Goal: Book appointment/travel/reservation

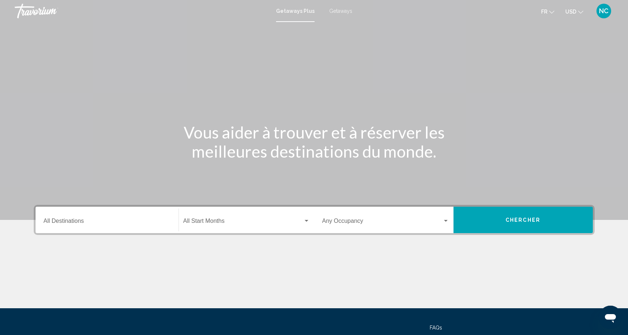
click at [297, 18] on div "Getaways Plus Getaways fr English Español Français Italiano Português русский U…" at bounding box center [314, 10] width 628 height 15
click at [135, 229] on div "Destination All Destinations" at bounding box center [107, 220] width 127 height 23
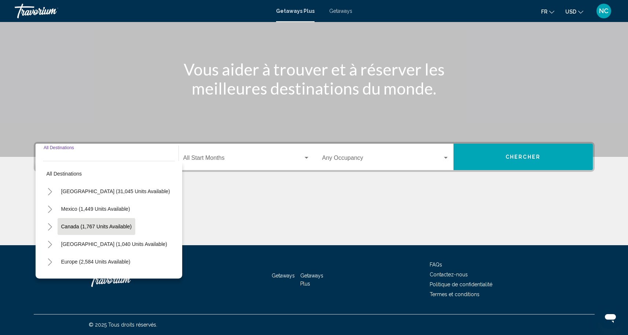
click at [118, 228] on span "Canada (1,767 units available)" at bounding box center [96, 227] width 71 height 6
type input "**********"
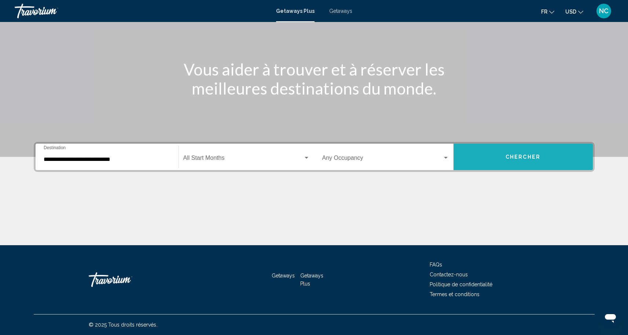
click at [490, 151] on button "Chercher" at bounding box center [523, 157] width 139 height 26
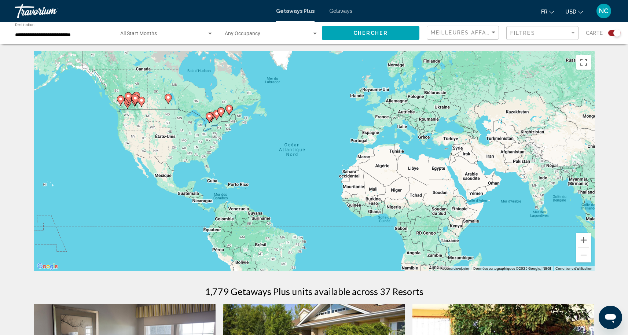
click at [222, 122] on div "Pour activer le glissement du marqueur avec le clavier, appuyez sur Alt+Entrée.…" at bounding box center [314, 161] width 561 height 220
click at [586, 241] on button "Zoom avant" at bounding box center [583, 240] width 15 height 15
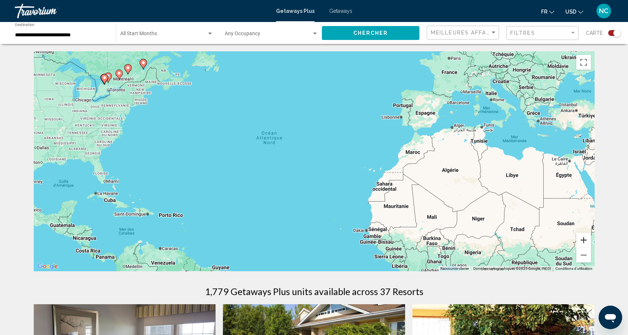
click at [581, 239] on button "Zoom avant" at bounding box center [583, 240] width 15 height 15
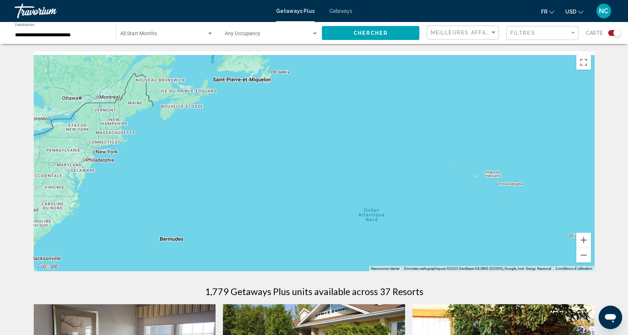
drag, startPoint x: 115, startPoint y: 99, endPoint x: 264, endPoint y: 202, distance: 180.9
click at [264, 202] on div "Main content" at bounding box center [314, 161] width 561 height 220
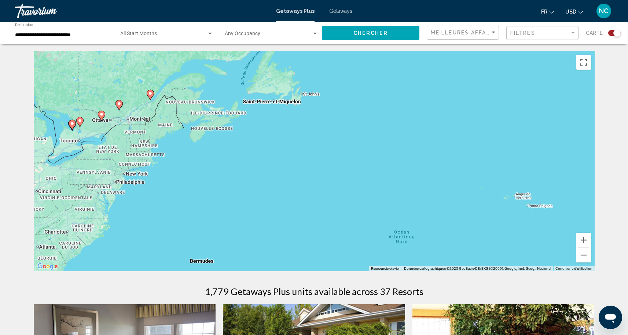
drag, startPoint x: 264, startPoint y: 202, endPoint x: 295, endPoint y: 225, distance: 38.4
click at [295, 225] on div "Pour activer le glissement du marqueur avec le clavier, appuyez sur Alt+Entrée.…" at bounding box center [314, 161] width 561 height 220
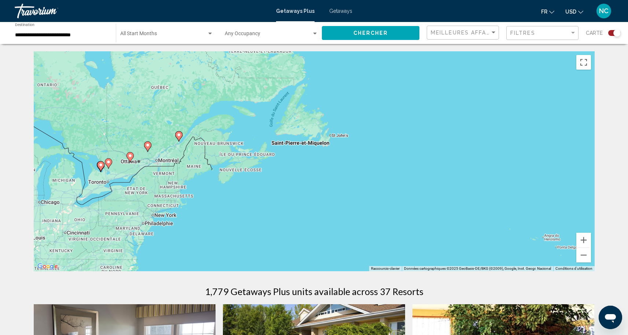
drag, startPoint x: 172, startPoint y: 171, endPoint x: 208, endPoint y: 224, distance: 64.6
click at [208, 224] on div "Pour activer le glissement du marqueur avec le clavier, appuyez sur Alt+Entrée.…" at bounding box center [314, 161] width 561 height 220
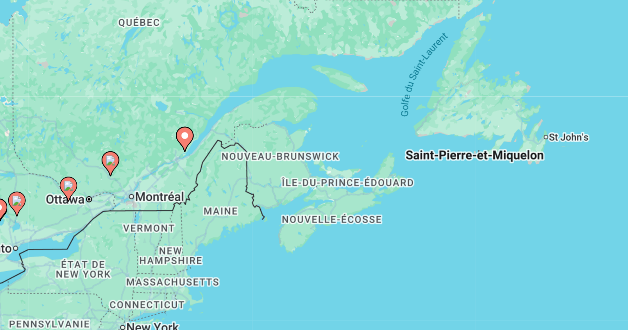
click at [185, 144] on icon "Main content" at bounding box center [188, 149] width 7 height 10
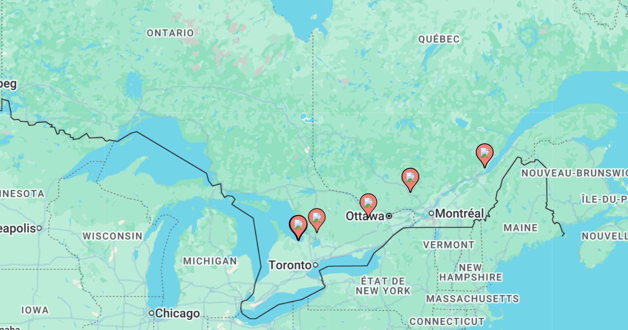
click at [279, 161] on icon "Main content" at bounding box center [282, 166] width 7 height 10
type input "**********"
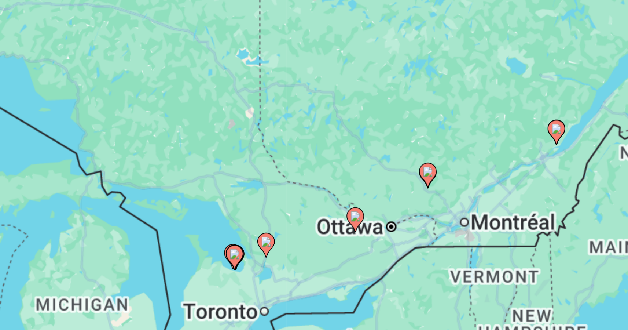
click at [174, 74] on div "Pour naviguer, utilisez les touches fléchées. Pour activer le glissement du mar…" at bounding box center [314, 161] width 561 height 220
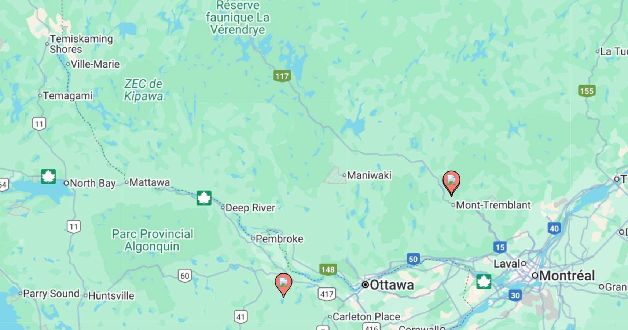
click at [298, 164] on image "Main content" at bounding box center [300, 166] width 4 height 4
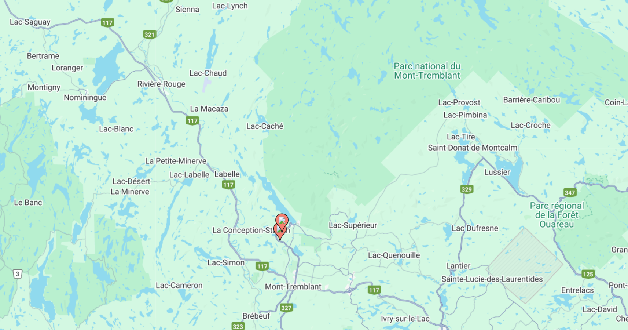
drag, startPoint x: 199, startPoint y: 99, endPoint x: 211, endPoint y: 37, distance: 63.5
click at [211, 51] on div "Pour activer le glissement du marqueur avec le clavier, appuyez sur Alt+Entrée.…" at bounding box center [314, 161] width 561 height 220
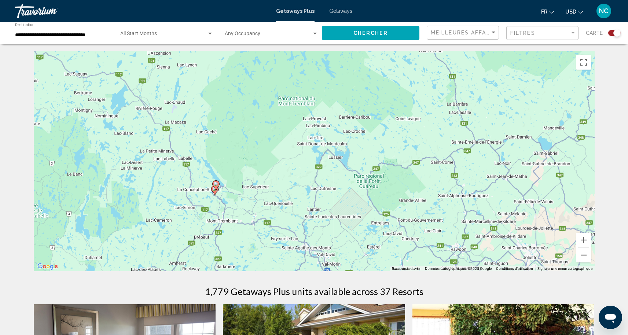
click at [219, 173] on div "Pour activer le glissement du marqueur avec le clavier, appuyez sur Alt+Entrée.…" at bounding box center [314, 161] width 561 height 220
click at [582, 259] on button "Zoom arrière" at bounding box center [583, 255] width 15 height 15
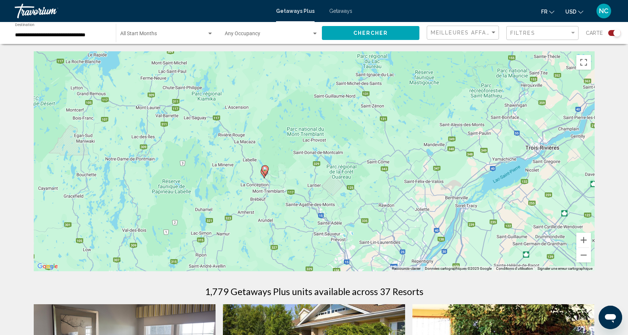
click at [582, 265] on div "Pour activer le glissement du marqueur avec le clavier, appuyez sur Alt+Entrée.…" at bounding box center [314, 161] width 561 height 220
click at [582, 260] on button "Zoom arrière" at bounding box center [583, 255] width 15 height 15
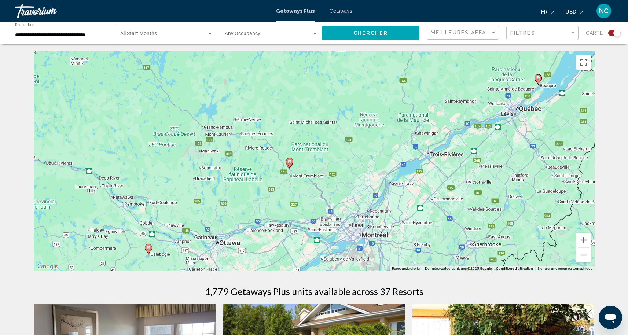
click at [538, 82] on icon "Main content" at bounding box center [538, 80] width 7 height 10
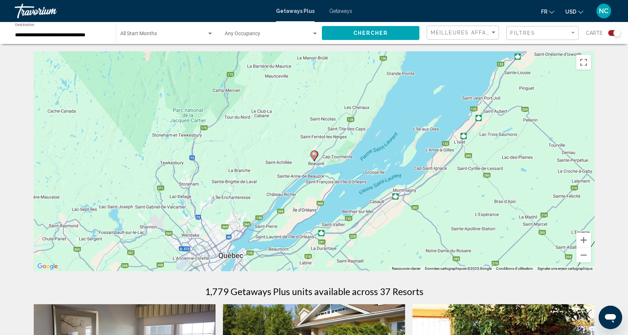
click at [315, 163] on div "Pour activer le glissement du marqueur avec le clavier, appuyez sur Alt+Entrée.…" at bounding box center [314, 161] width 561 height 220
click at [315, 156] on image "Main content" at bounding box center [314, 154] width 4 height 4
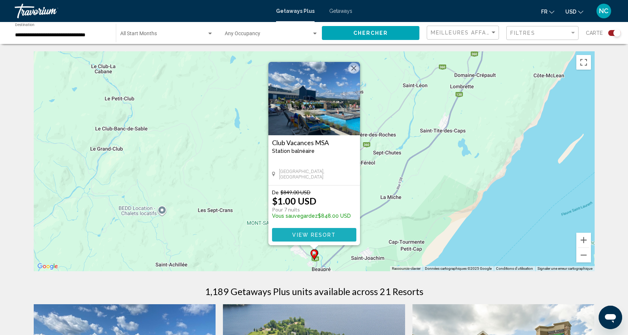
click at [322, 235] on span "View Resort" at bounding box center [314, 235] width 44 height 6
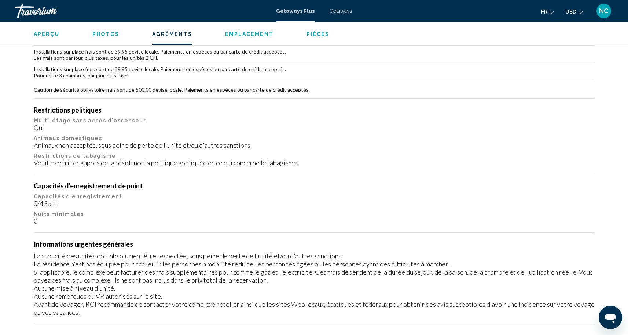
scroll to position [759, 0]
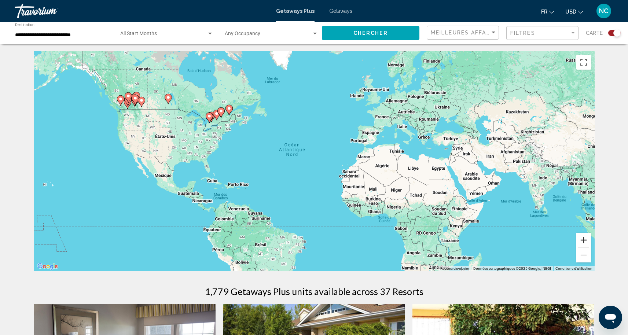
click at [579, 239] on button "Zoom avant" at bounding box center [583, 240] width 15 height 15
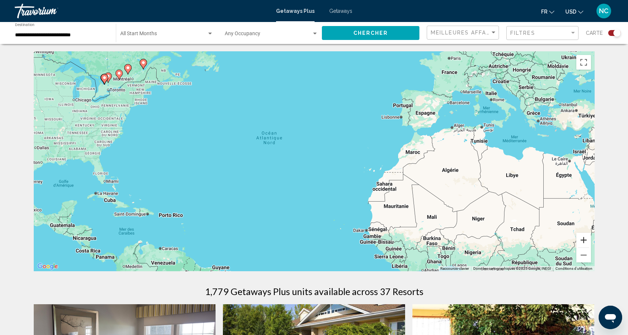
click at [579, 239] on button "Zoom avant" at bounding box center [583, 240] width 15 height 15
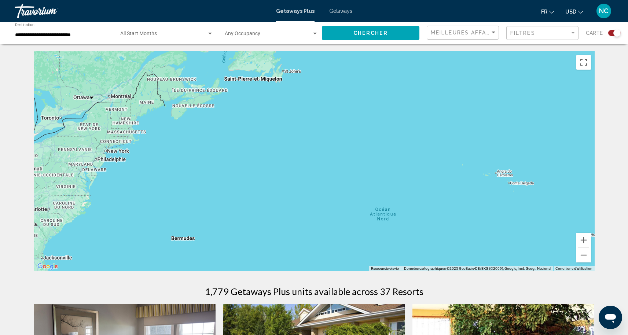
drag, startPoint x: 103, startPoint y: 63, endPoint x: 261, endPoint y: 162, distance: 186.4
click at [261, 162] on div "Main content" at bounding box center [314, 161] width 561 height 220
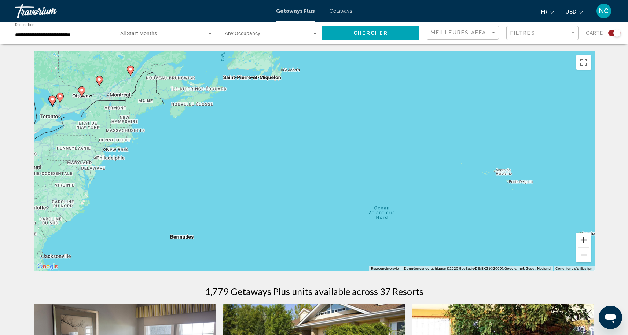
click at [584, 237] on button "Zoom avant" at bounding box center [583, 240] width 15 height 15
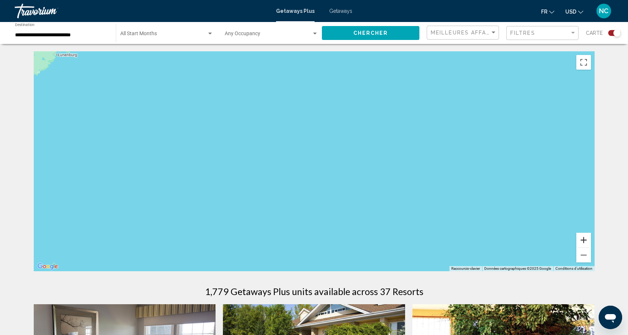
click at [584, 237] on button "Zoom avant" at bounding box center [583, 240] width 15 height 15
drag, startPoint x: 123, startPoint y: 128, endPoint x: 311, endPoint y: 175, distance: 194.2
click at [311, 175] on div "Main content" at bounding box center [314, 161] width 561 height 220
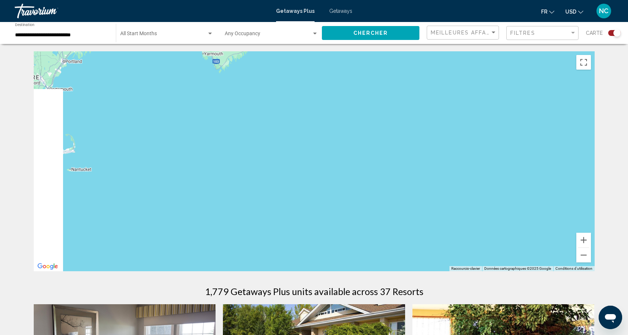
drag, startPoint x: 174, startPoint y: 136, endPoint x: 443, endPoint y: 154, distance: 269.4
click at [441, 153] on div "Main content" at bounding box center [314, 161] width 561 height 220
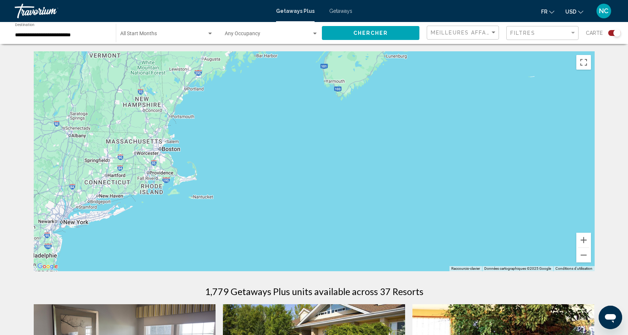
drag, startPoint x: 227, startPoint y: 106, endPoint x: 248, endPoint y: 109, distance: 21.8
click at [249, 109] on div "Pour activer le glissement du marqueur avec le clavier, appuyez sur Alt+Entrée.…" at bounding box center [314, 161] width 561 height 220
click at [447, 32] on span "Meilleures affaires" at bounding box center [465, 33] width 69 height 6
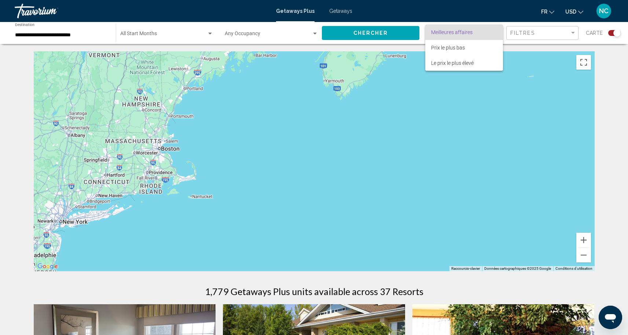
click at [525, 31] on div at bounding box center [314, 167] width 628 height 335
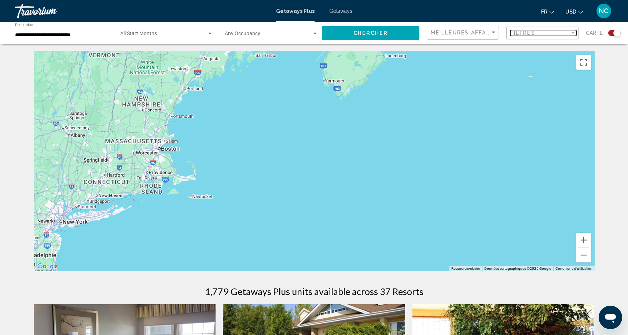
click at [525, 31] on span "Filtres" at bounding box center [522, 33] width 25 height 6
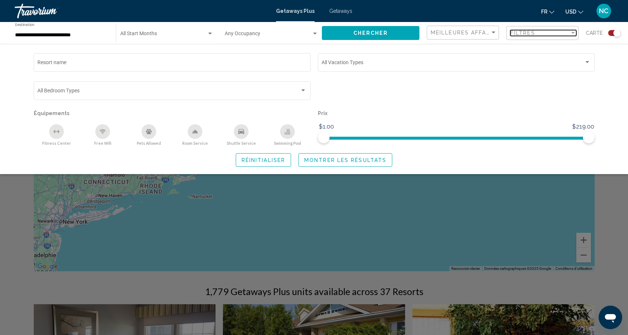
click at [573, 34] on div "Filter" at bounding box center [573, 33] width 7 height 6
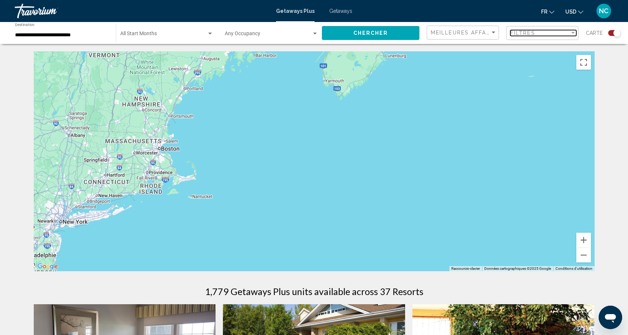
click at [573, 35] on div "Filter" at bounding box center [573, 33] width 7 height 6
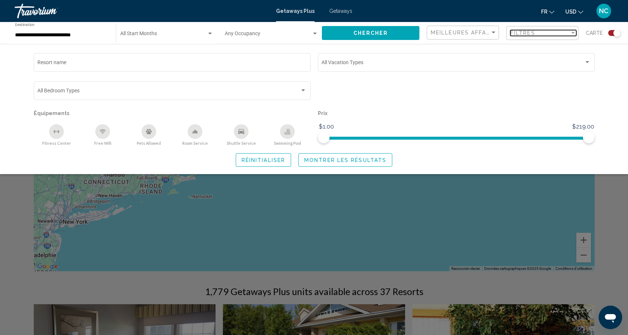
click at [575, 33] on div "Filter" at bounding box center [573, 33] width 4 height 2
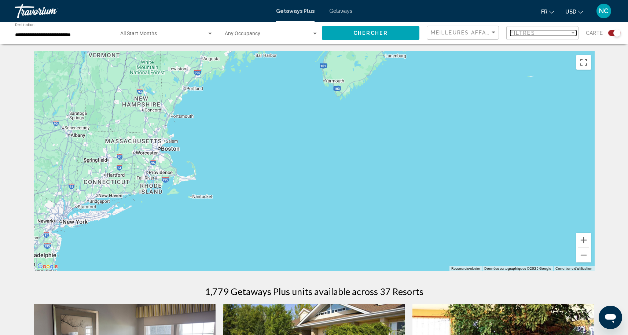
click at [535, 32] on span "Filtres" at bounding box center [522, 33] width 25 height 6
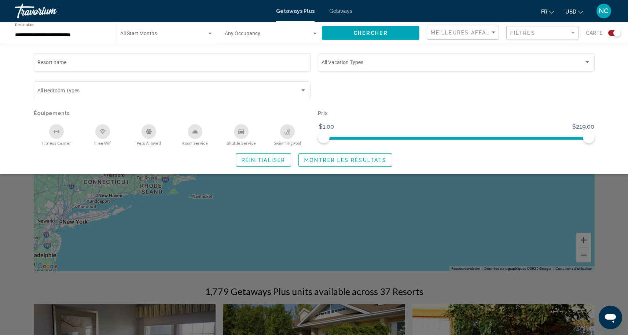
click at [344, 14] on span "Getaways" at bounding box center [340, 11] width 23 height 6
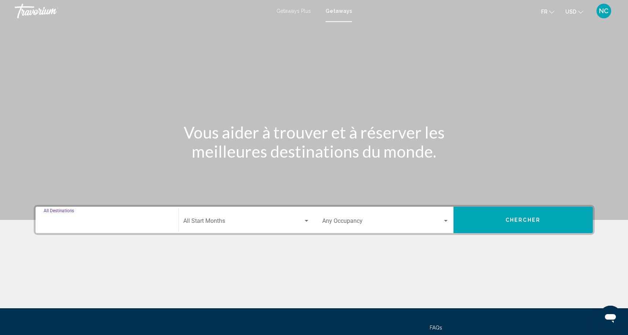
click at [157, 220] on input "Destination All Destinations" at bounding box center [107, 222] width 127 height 7
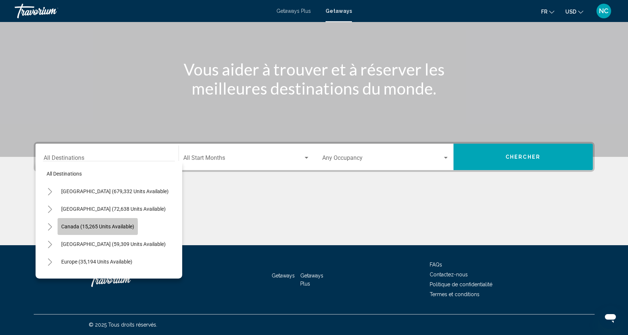
click at [69, 229] on span "Canada (15,265 units available)" at bounding box center [97, 227] width 73 height 6
type input "**********"
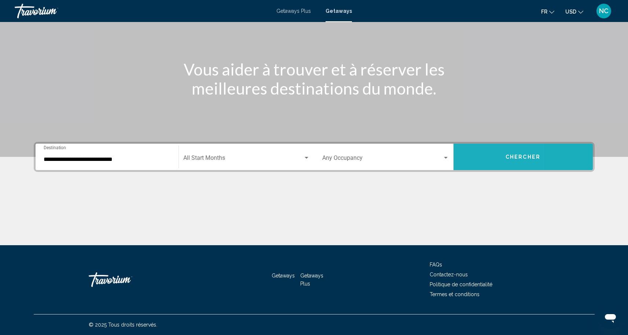
click at [476, 163] on button "Chercher" at bounding box center [523, 157] width 139 height 26
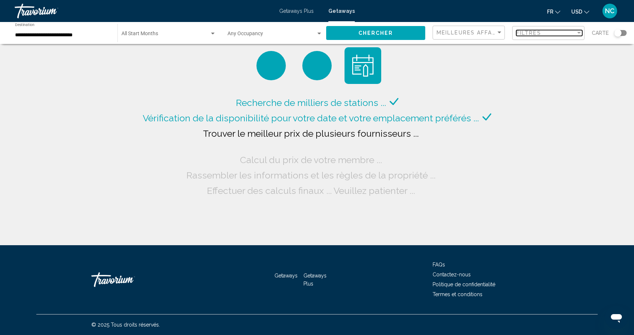
click at [526, 34] on span "Filtres" at bounding box center [528, 33] width 25 height 6
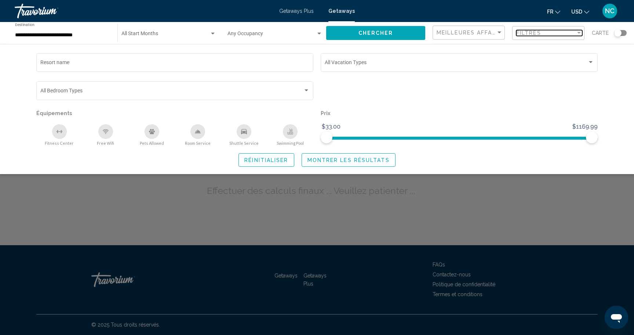
click at [526, 34] on span "Filtres" at bounding box center [528, 33] width 25 height 6
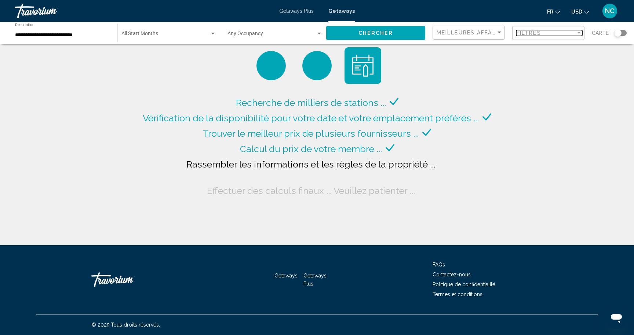
click at [526, 34] on span "Filtres" at bounding box center [528, 33] width 25 height 6
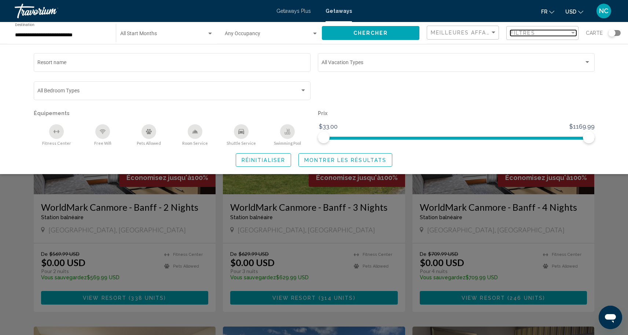
click at [573, 34] on div "Filter" at bounding box center [573, 33] width 7 height 6
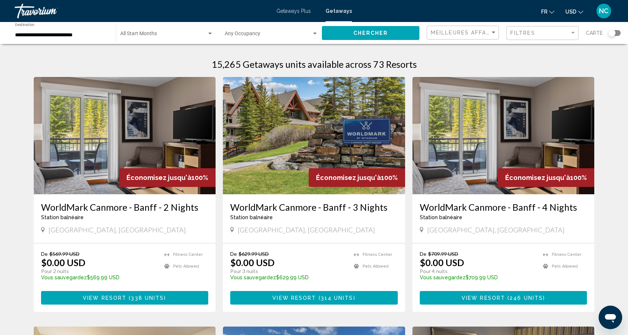
click at [276, 175] on img "Main content" at bounding box center [314, 135] width 182 height 117
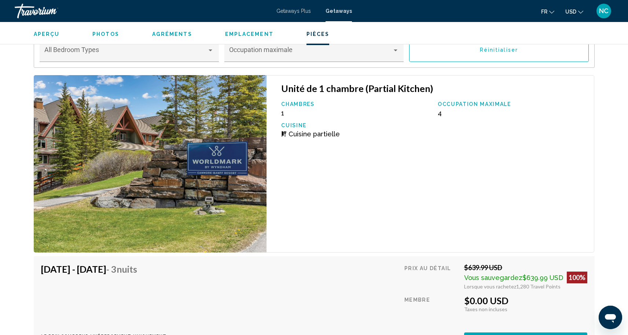
scroll to position [1354, 0]
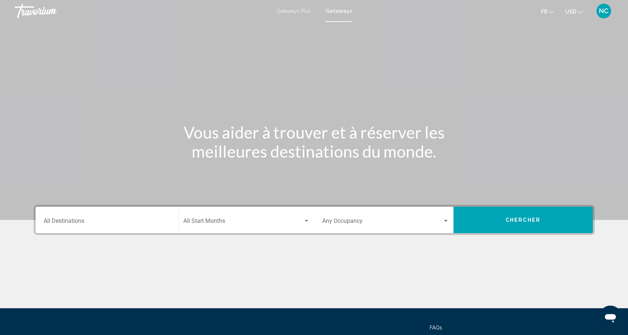
click at [87, 214] on div "Destination All Destinations" at bounding box center [107, 220] width 127 height 23
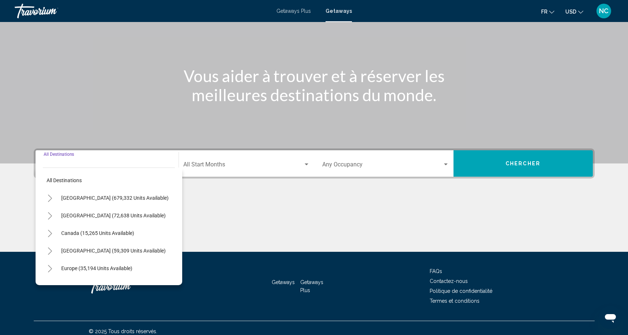
scroll to position [63, 0]
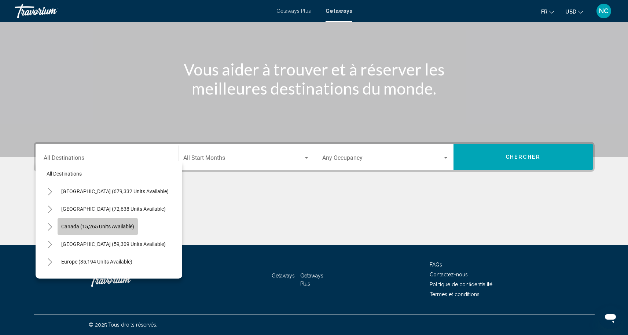
click at [87, 230] on button "Canada (15,265 units available)" at bounding box center [98, 226] width 80 height 17
type input "**********"
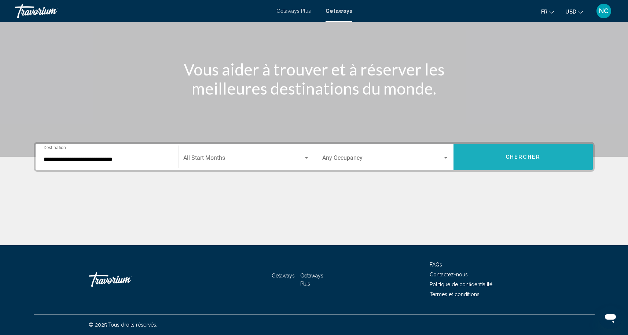
click at [549, 151] on button "Chercher" at bounding box center [523, 157] width 139 height 26
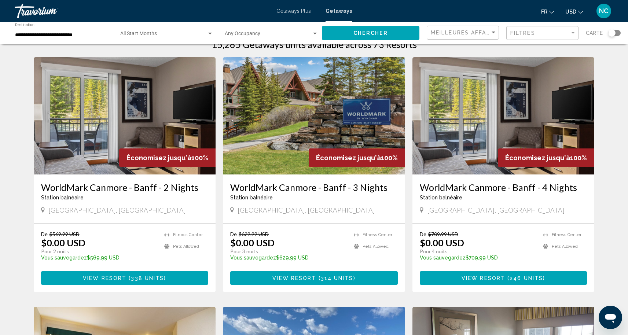
scroll to position [16, 0]
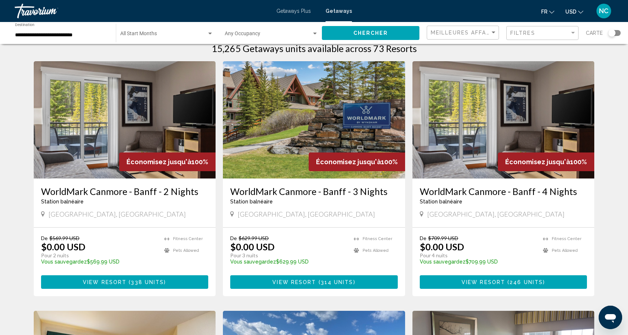
click at [175, 210] on div "[GEOGRAPHIC_DATA], [GEOGRAPHIC_DATA]" at bounding box center [125, 214] width 168 height 8
click at [121, 279] on span "View Resort" at bounding box center [105, 282] width 44 height 6
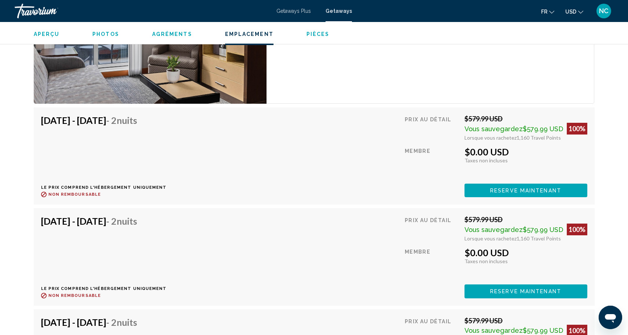
scroll to position [1492, 0]
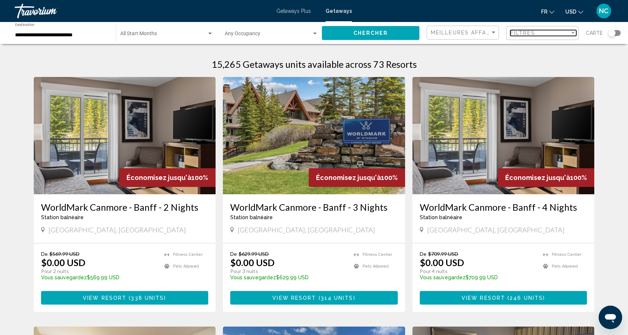
click at [560, 32] on div "Filtres" at bounding box center [539, 33] width 59 height 6
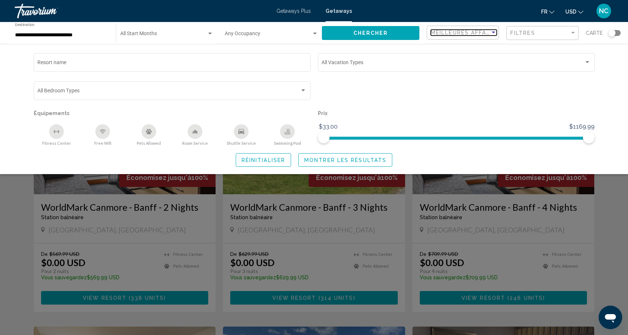
click at [452, 35] on span "Meilleures affaires" at bounding box center [465, 33] width 69 height 6
click at [620, 33] on div at bounding box center [314, 167] width 628 height 335
click at [615, 30] on div "Search widget" at bounding box center [614, 33] width 12 height 6
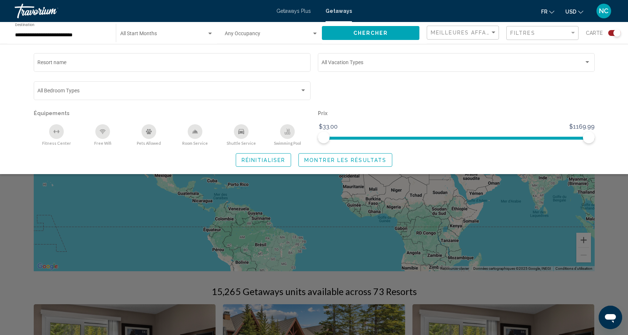
click at [613, 32] on div "Search widget" at bounding box center [614, 33] width 12 height 6
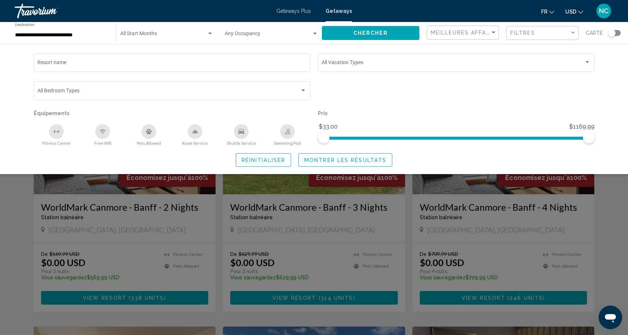
click at [620, 34] on div "Search widget" at bounding box center [614, 33] width 12 height 6
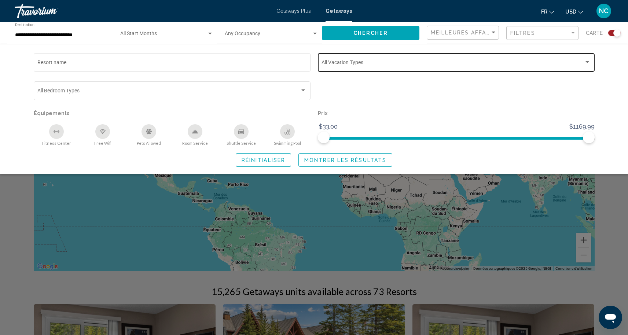
click at [582, 68] on div "Vacation Types All Vacation Types" at bounding box center [456, 62] width 269 height 20
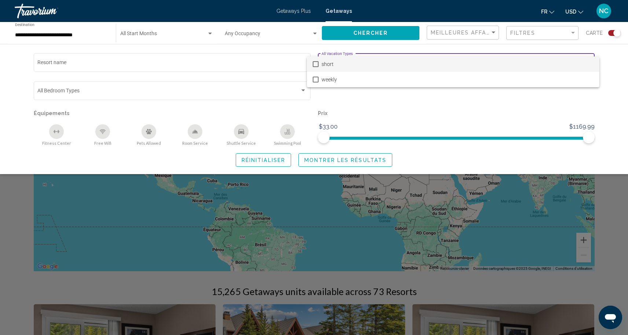
click at [378, 111] on div at bounding box center [314, 167] width 628 height 335
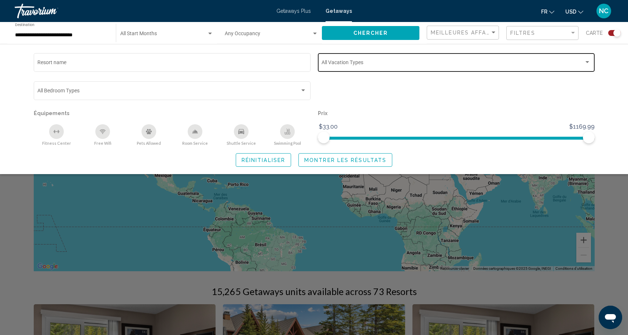
click at [375, 70] on div "Vacation Types All Vacation Types" at bounding box center [456, 62] width 269 height 20
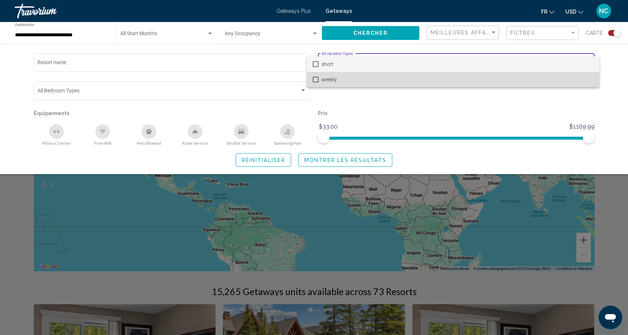
click at [315, 80] on mat-pseudo-checkbox at bounding box center [316, 80] width 6 height 6
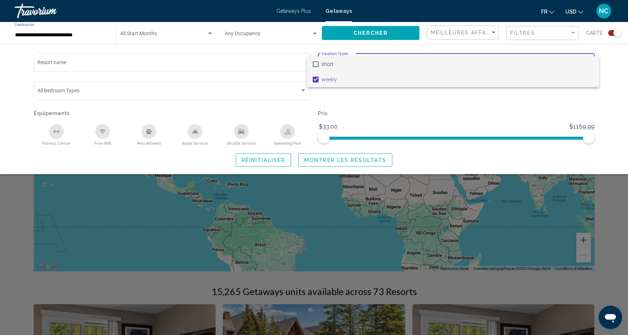
click at [318, 62] on mat-pseudo-checkbox at bounding box center [316, 64] width 6 height 6
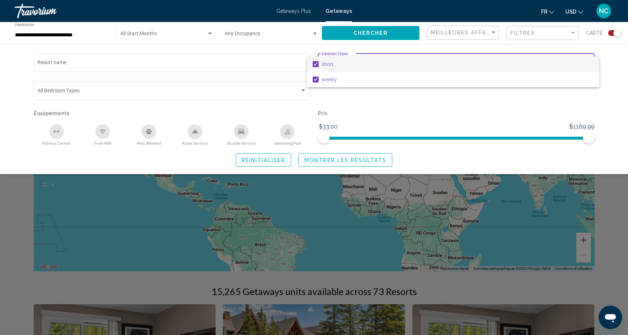
click at [491, 99] on div at bounding box center [314, 167] width 628 height 335
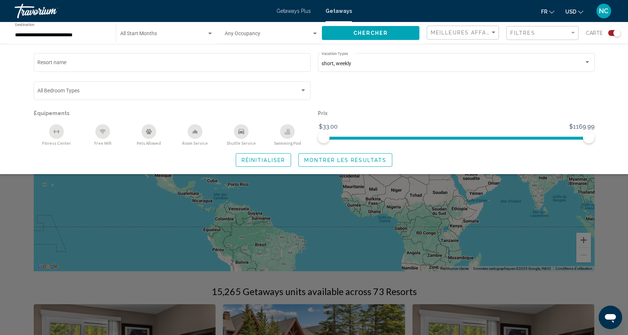
click at [369, 32] on span "Chercher" at bounding box center [370, 33] width 35 height 6
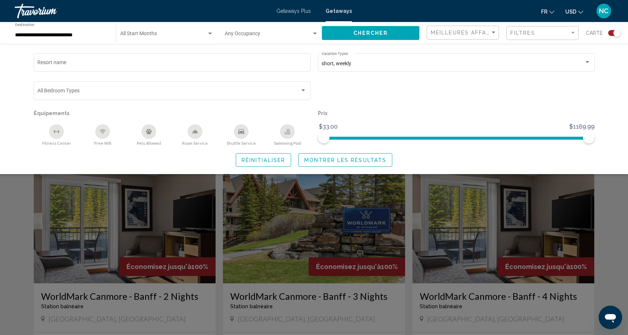
scroll to position [134, 0]
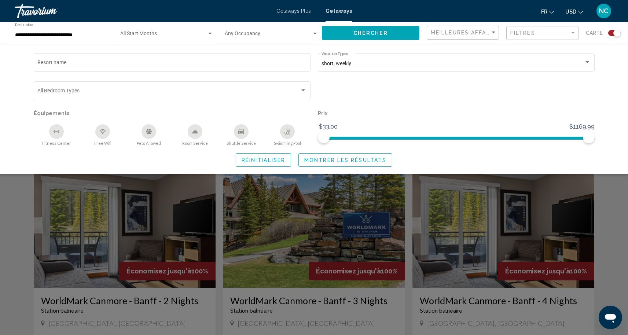
click at [357, 163] on span "Montrer les résultats" at bounding box center [345, 160] width 82 height 6
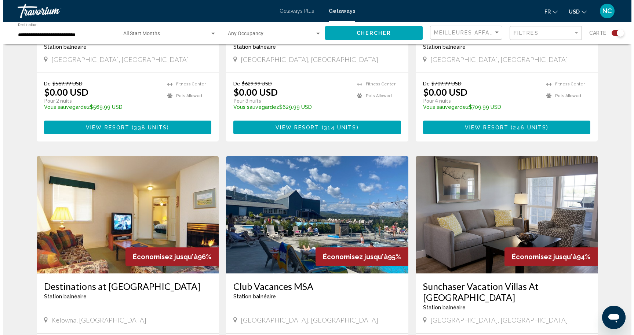
scroll to position [393, 0]
